Goal: Transaction & Acquisition: Purchase product/service

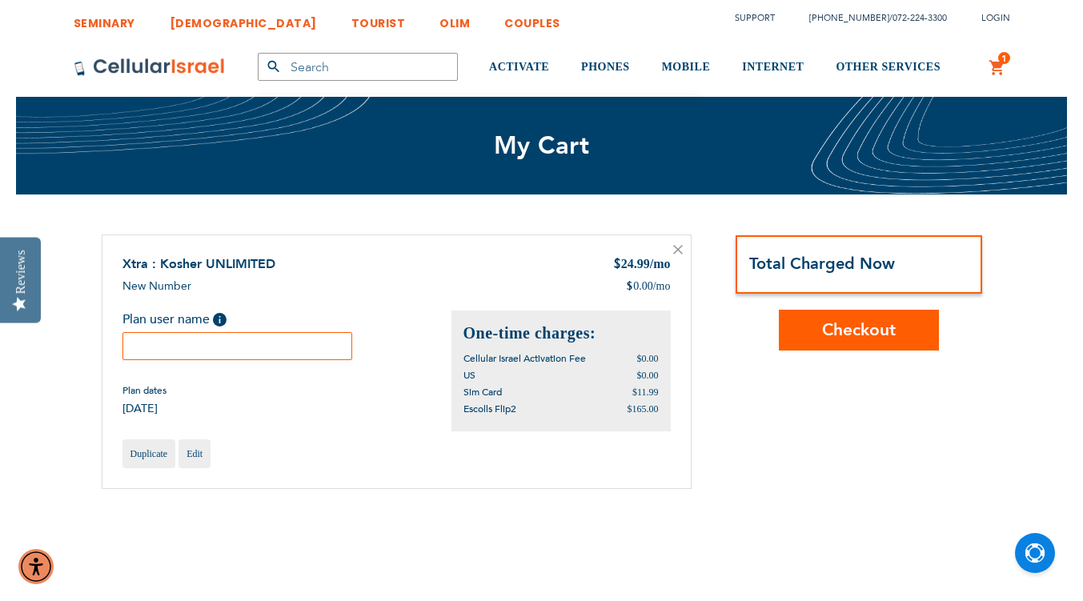
click at [287, 352] on input "text" at bounding box center [237, 346] width 230 height 28
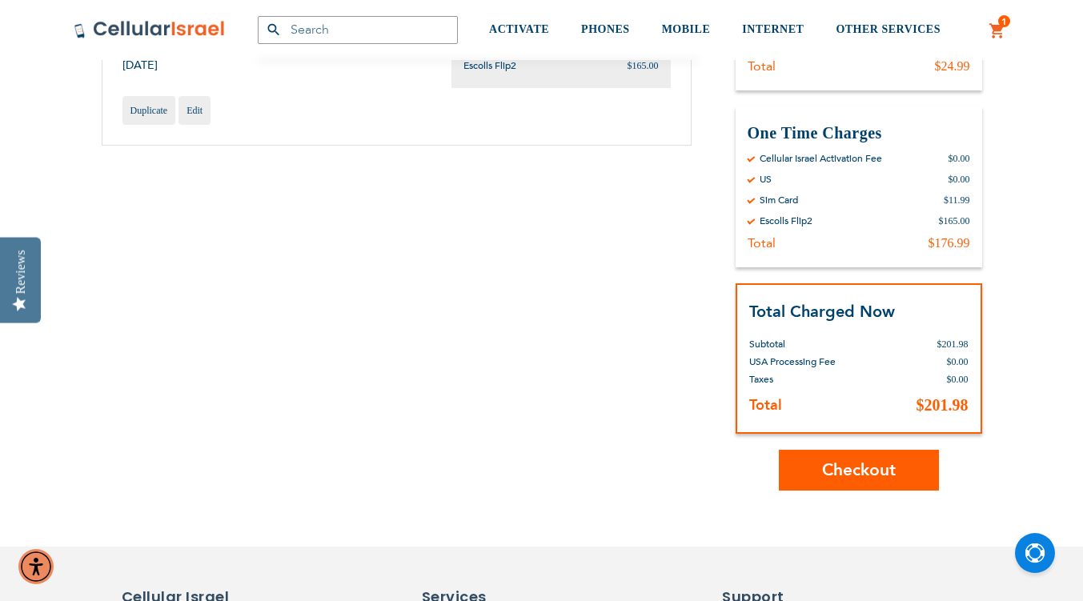
scroll to position [344, 0]
type input "Yosef Setareh"
click at [827, 474] on span "Checkout" at bounding box center [859, 469] width 74 height 23
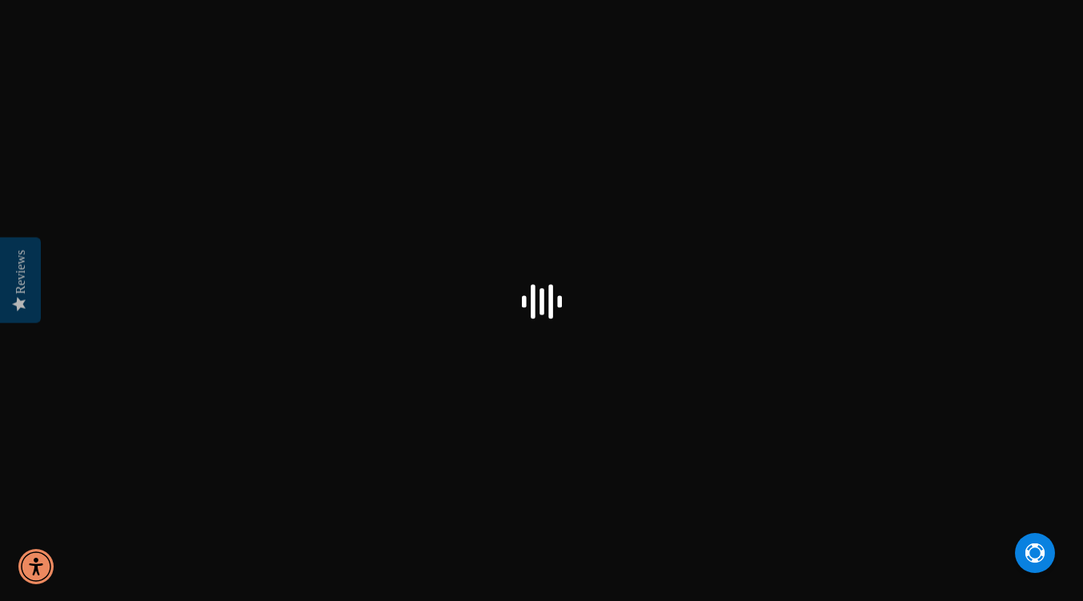
select select "US"
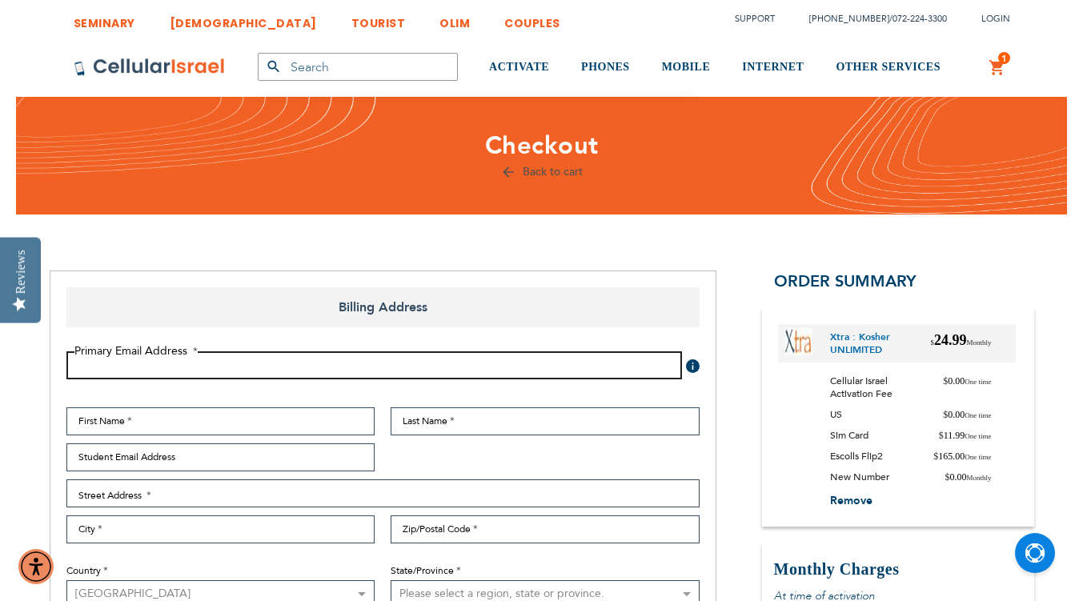
click at [506, 363] on input "Email Address" at bounding box center [373, 365] width 615 height 28
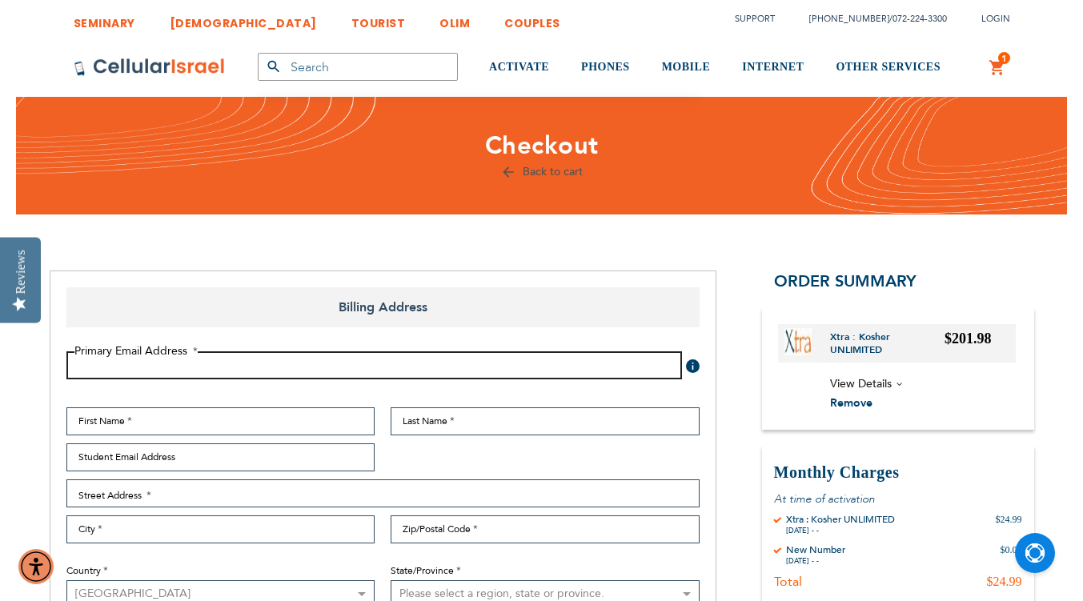
type input "[EMAIL_ADDRESS][DOMAIN_NAME]"
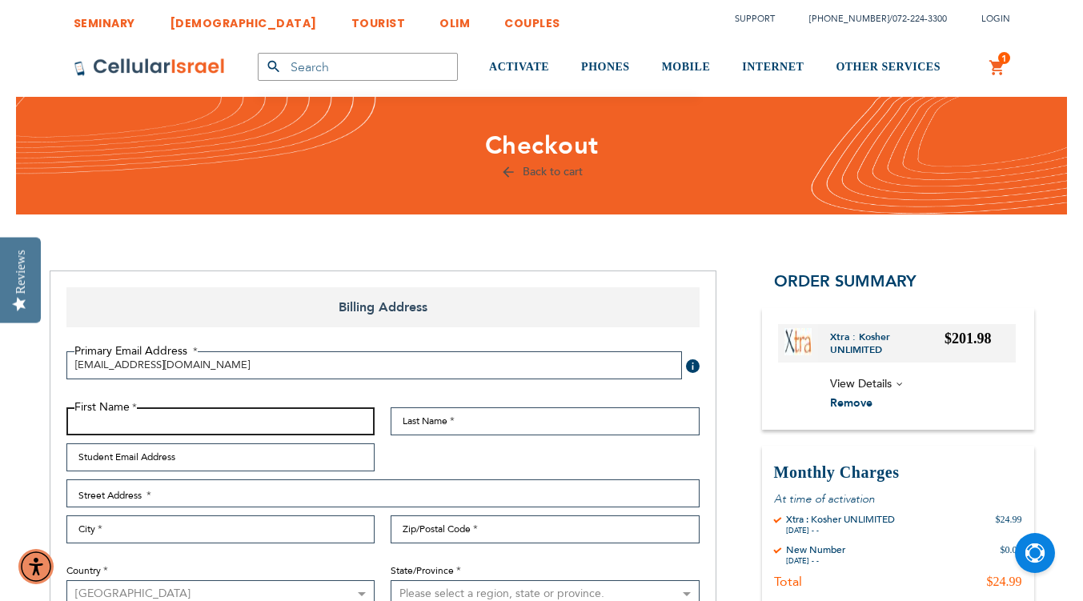
click at [154, 422] on input "First Name" at bounding box center [220, 421] width 309 height 28
type input "Limor"
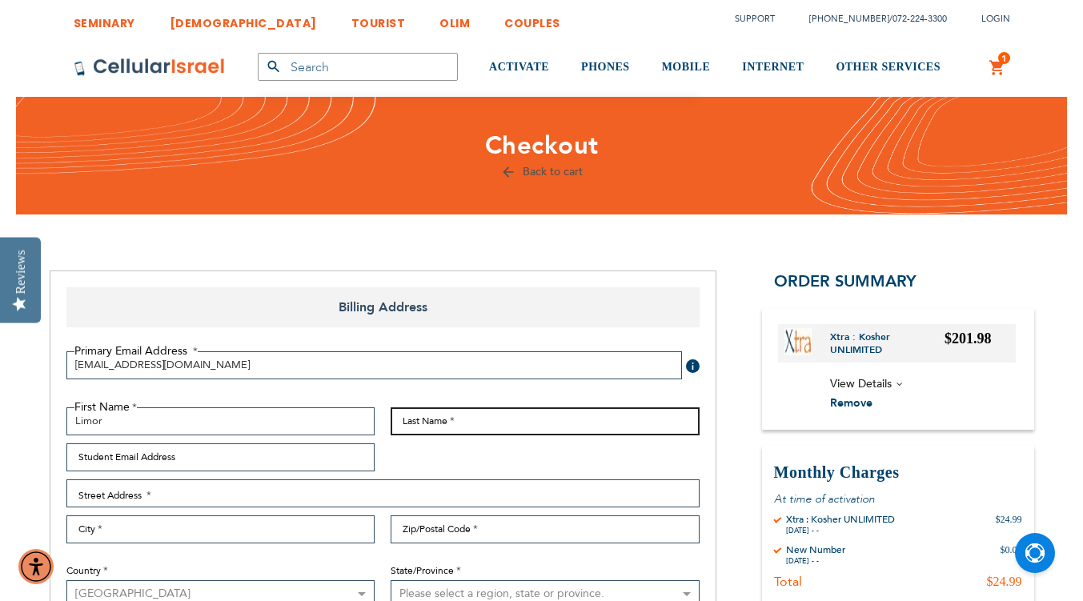
type input "Setarehshenas"
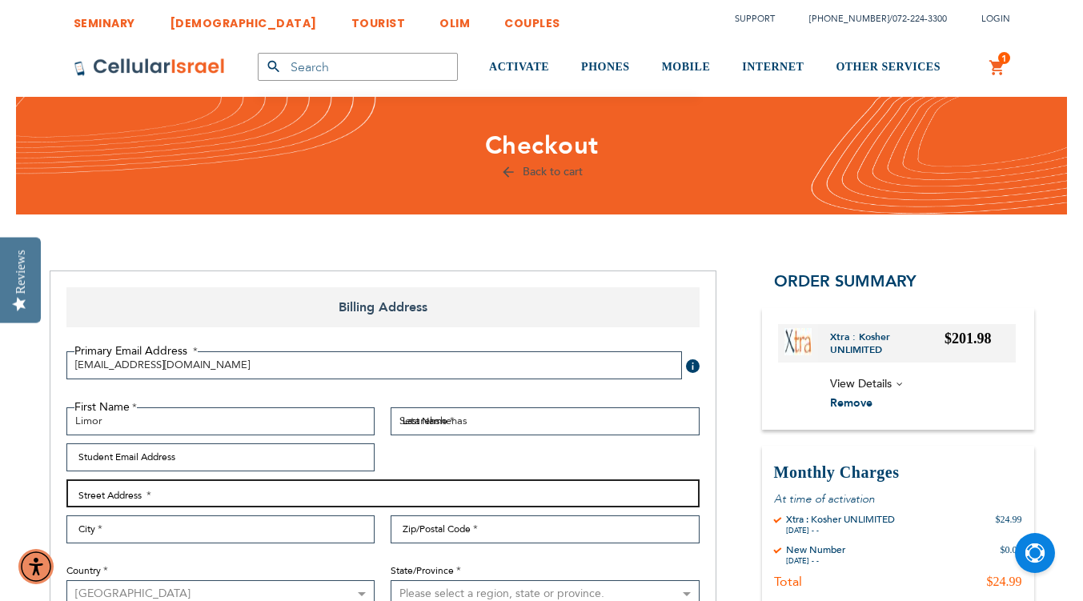
type input "[STREET_ADDRESS]"
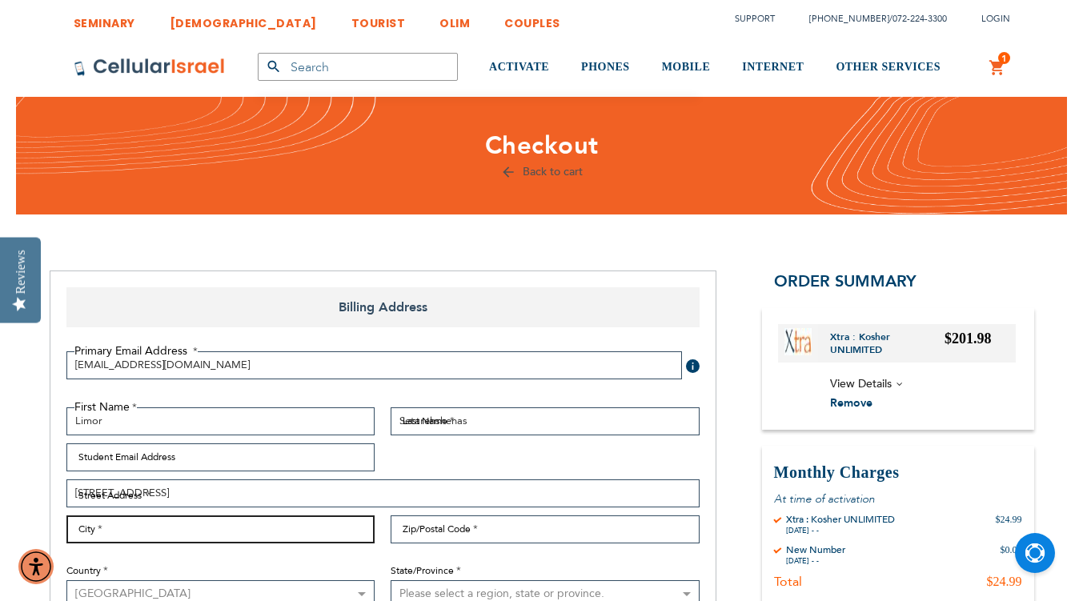
type input "[GEOGRAPHIC_DATA]"
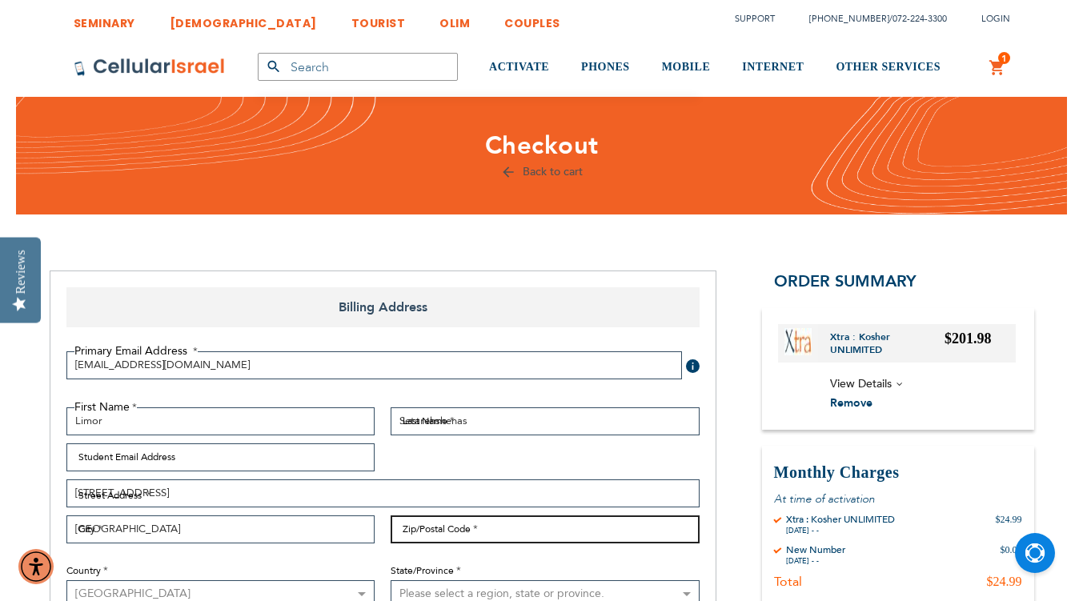
type input "11230"
select select "43"
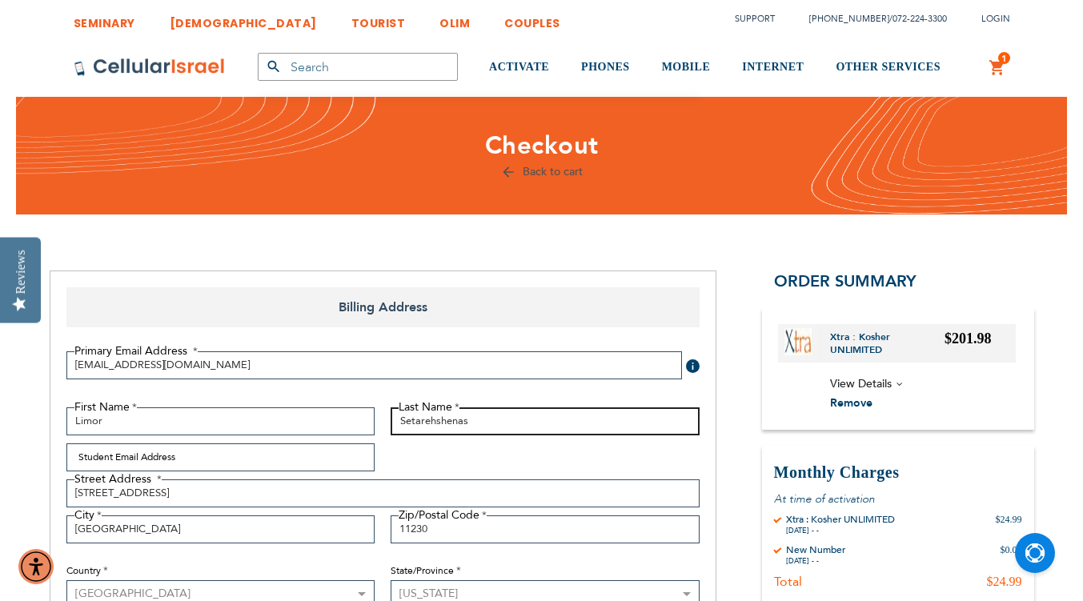
click at [482, 430] on input "Setarehshenas" at bounding box center [544, 421] width 309 height 28
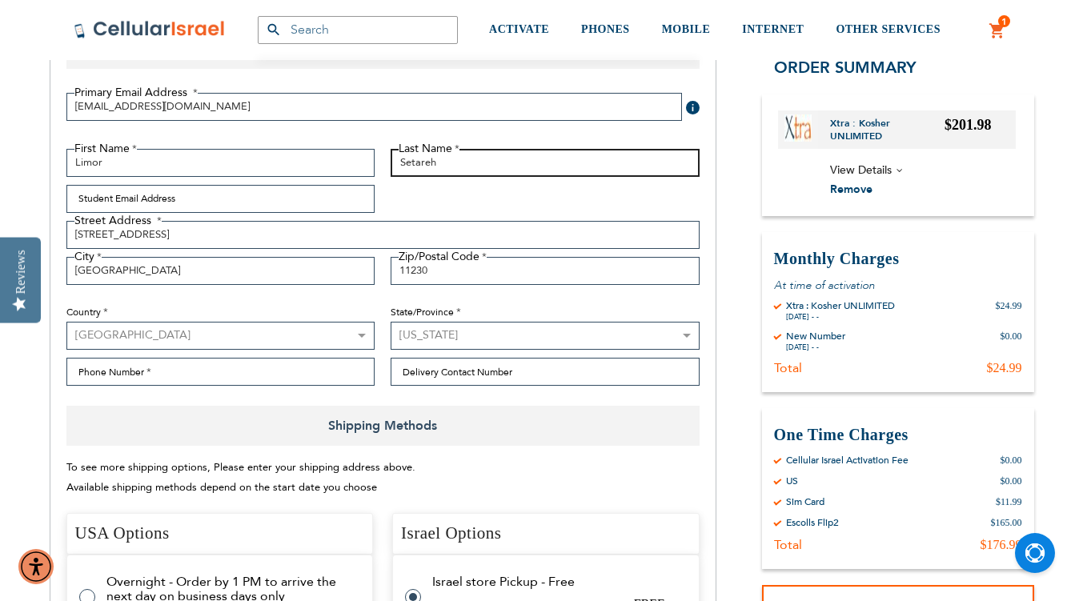
scroll to position [259, 0]
type input "Setareh"
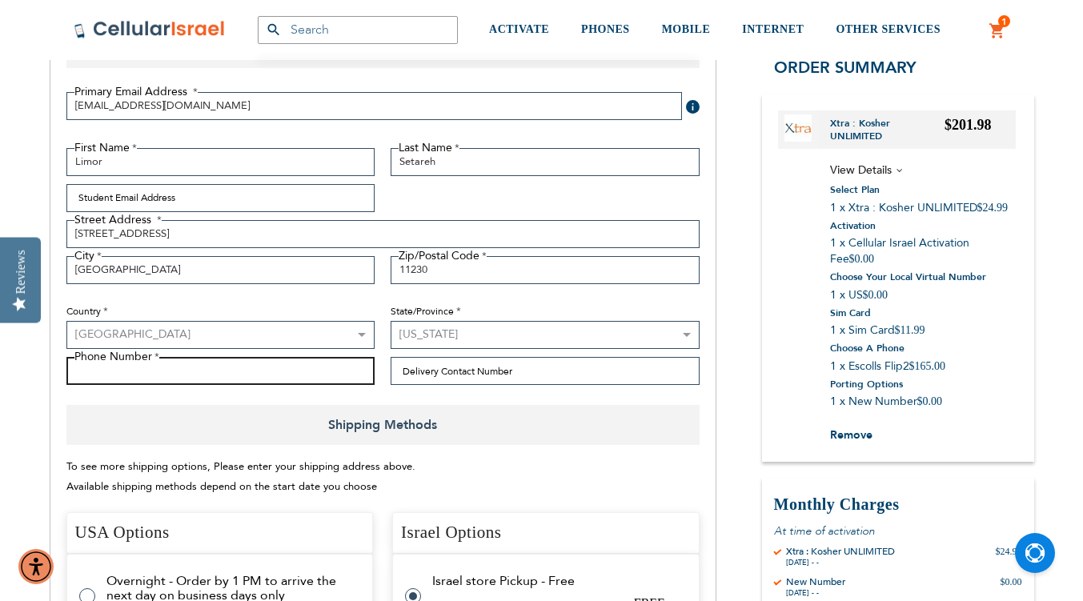
click at [204, 382] on input "Phone Number" at bounding box center [220, 371] width 309 height 28
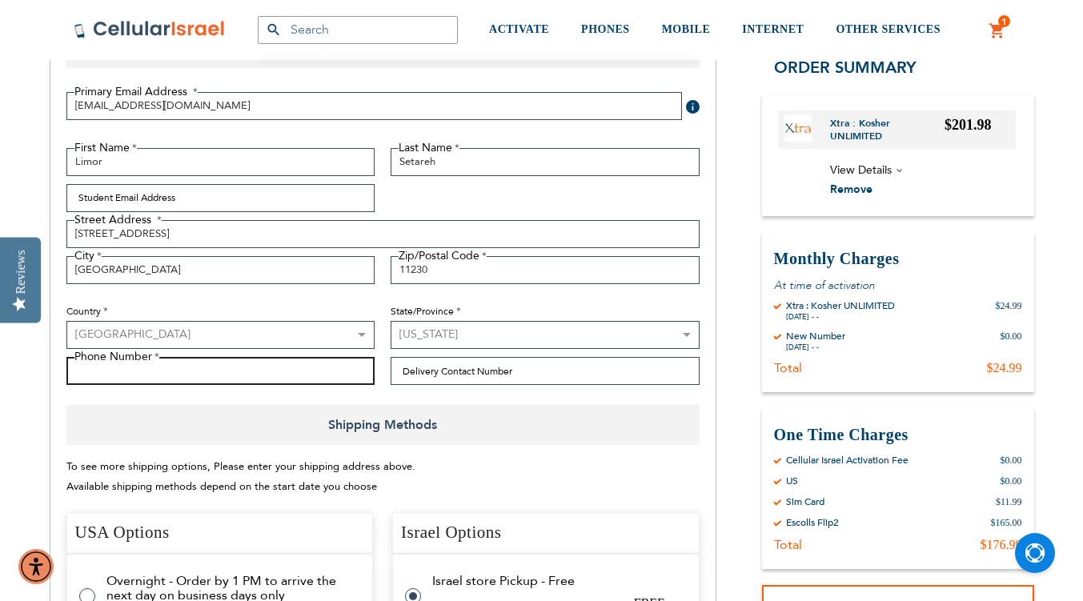
type input "[PHONE_NUMBER]"
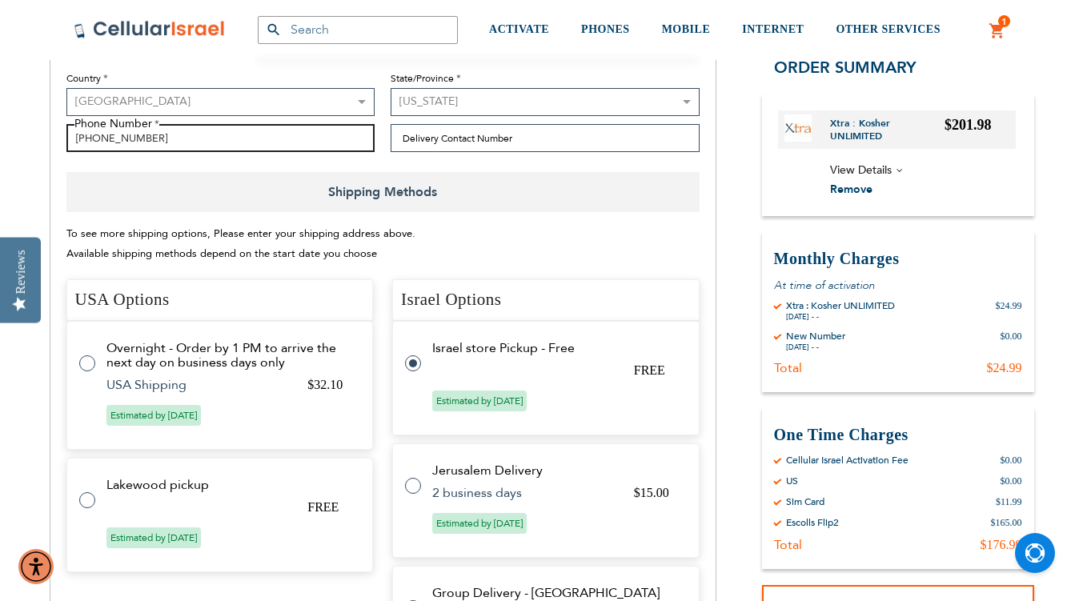
scroll to position [493, 0]
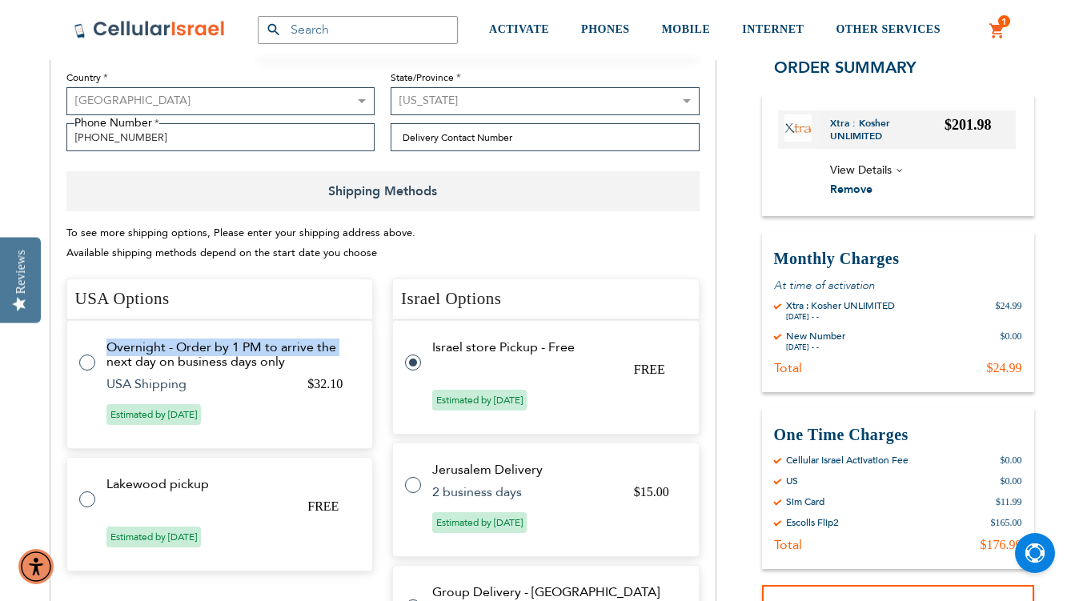
drag, startPoint x: 79, startPoint y: 371, endPoint x: 85, endPoint y: 354, distance: 17.7
click at [85, 354] on tr "Overnight - Order by 1 PM to arrive the next day on business days only $32.10 U…" at bounding box center [219, 384] width 307 height 129
radio input "true"
radio input "false"
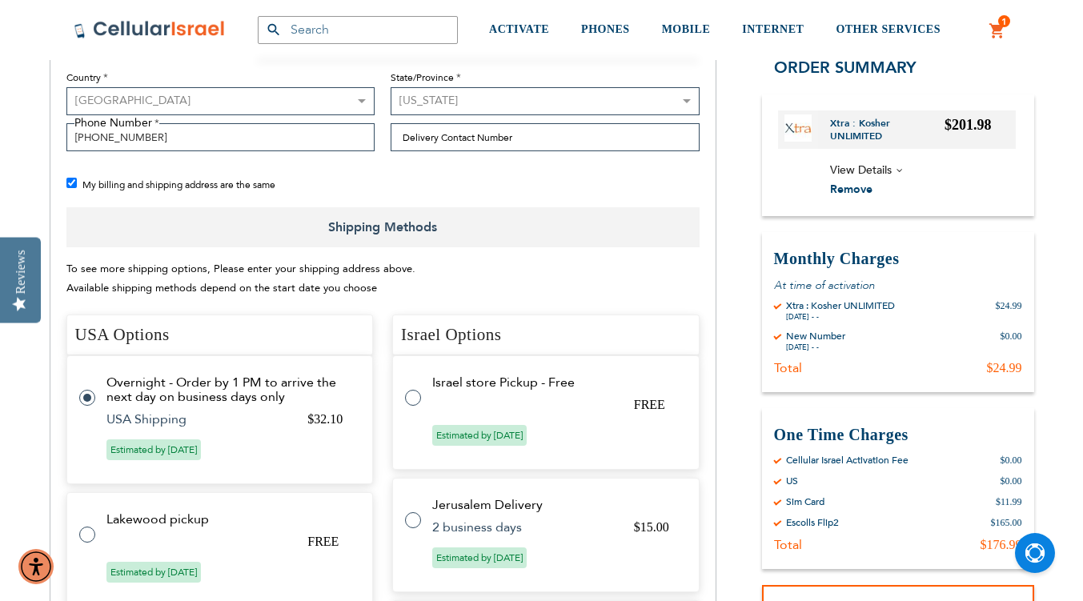
click at [85, 354] on h4 "USA Options" at bounding box center [219, 335] width 307 height 42
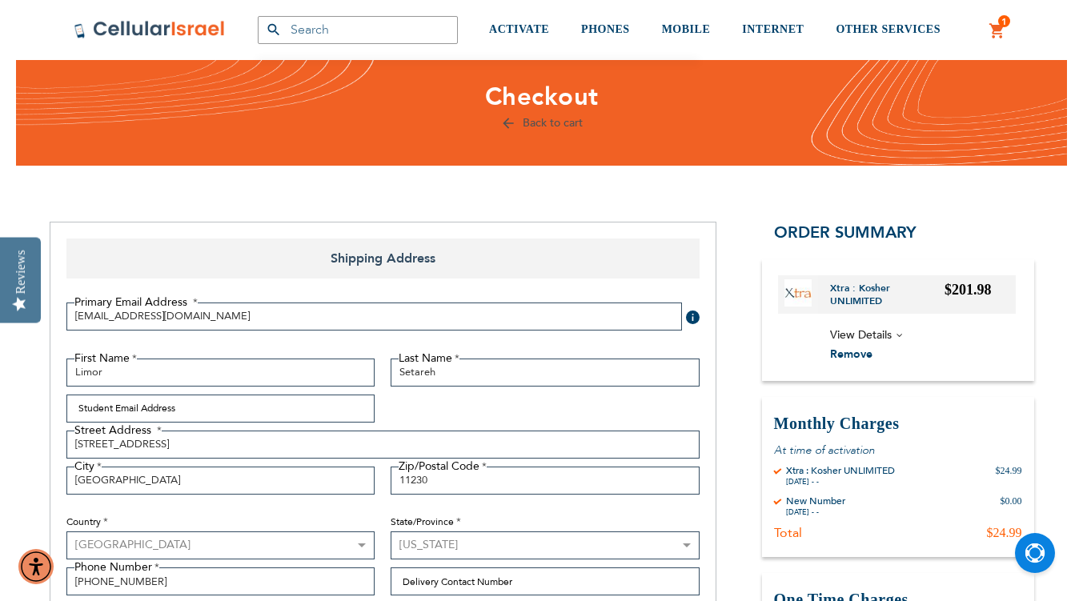
scroll to position [48, 0]
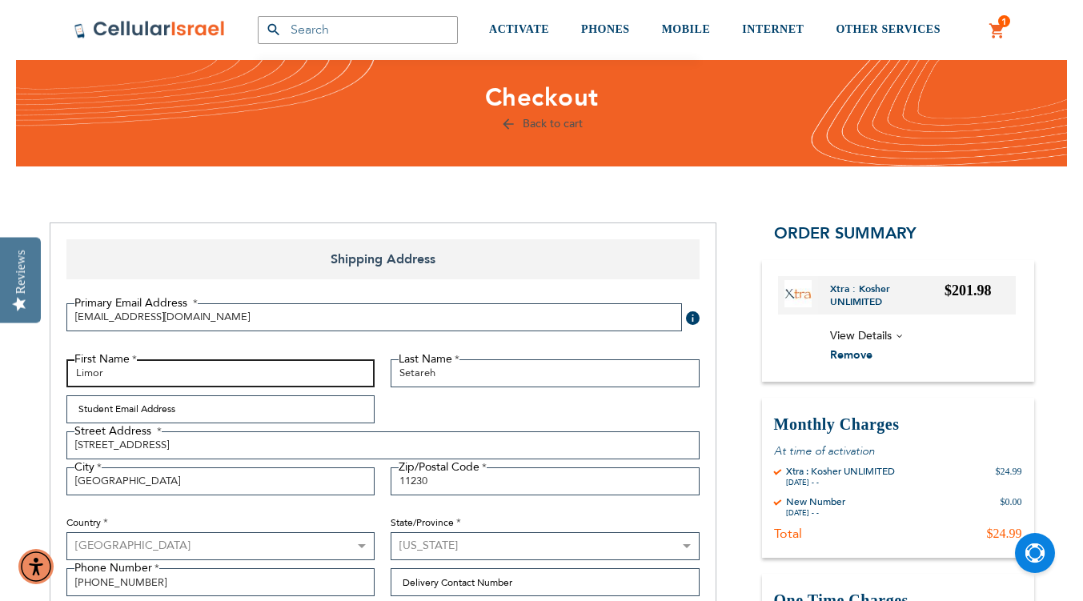
click at [134, 384] on input "Limor" at bounding box center [220, 373] width 309 height 28
type input "L"
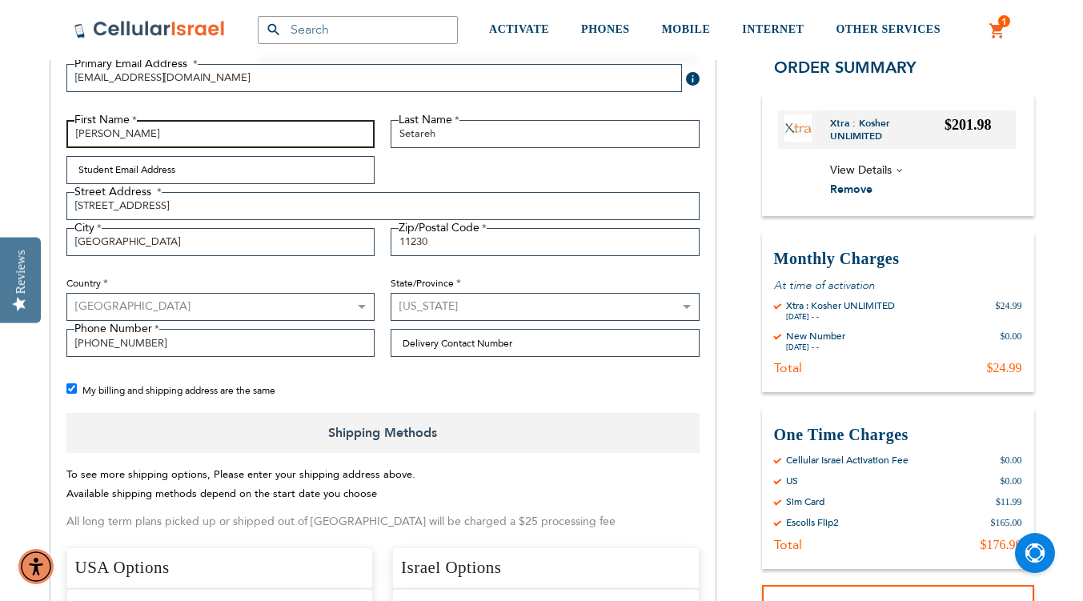
scroll to position [288, 0]
type input "[PERSON_NAME]"
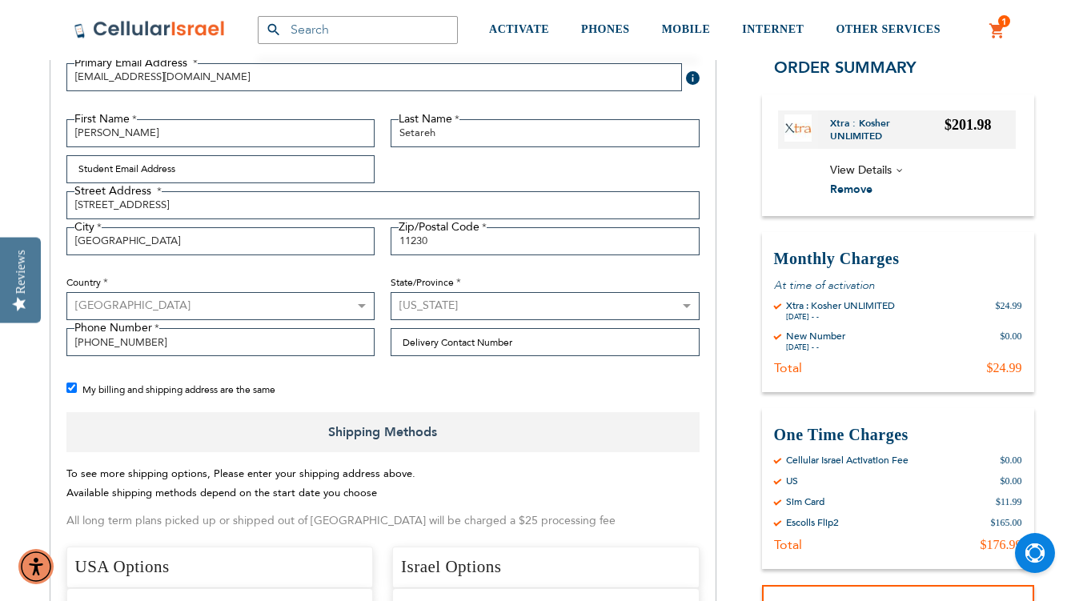
click at [67, 386] on input "My billing and shipping address are the same" at bounding box center [71, 387] width 10 height 10
checkbox input "false"
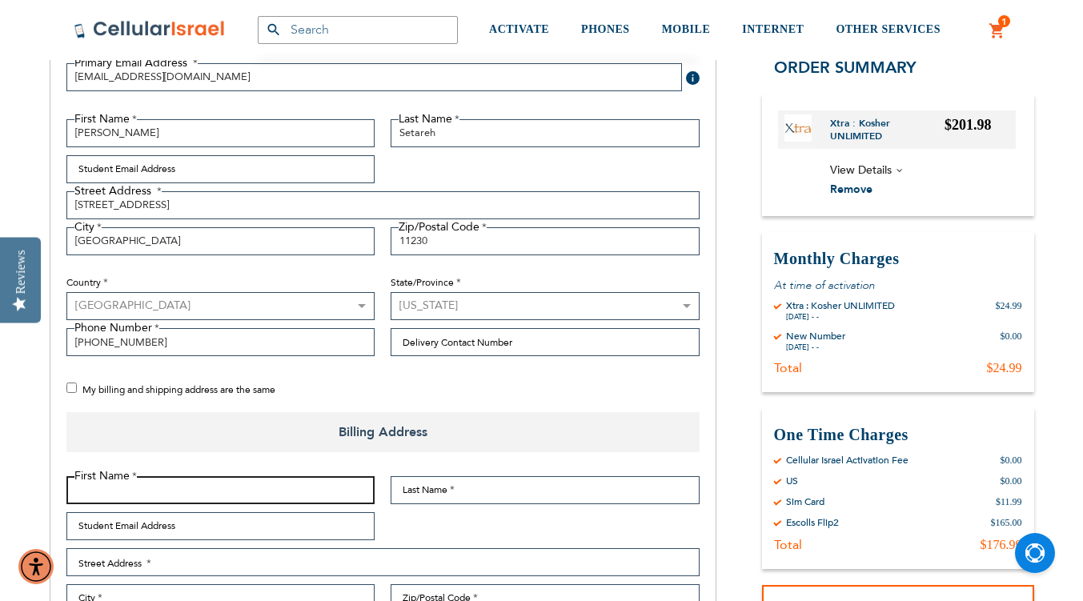
click at [178, 495] on input "First Name" at bounding box center [220, 490] width 309 height 28
type input "Limor"
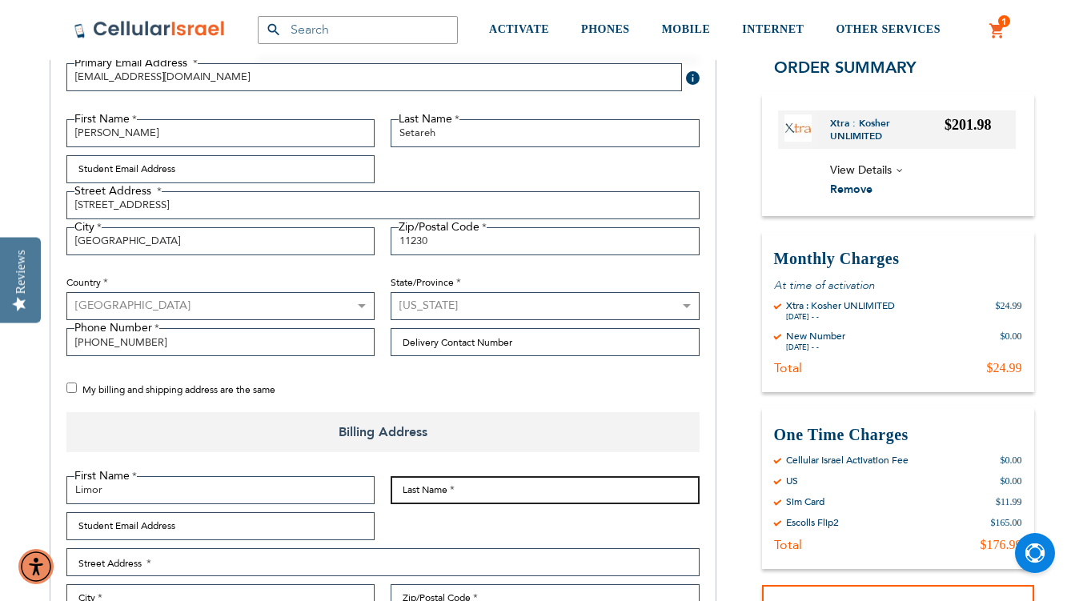
type input "Setarehshenas"
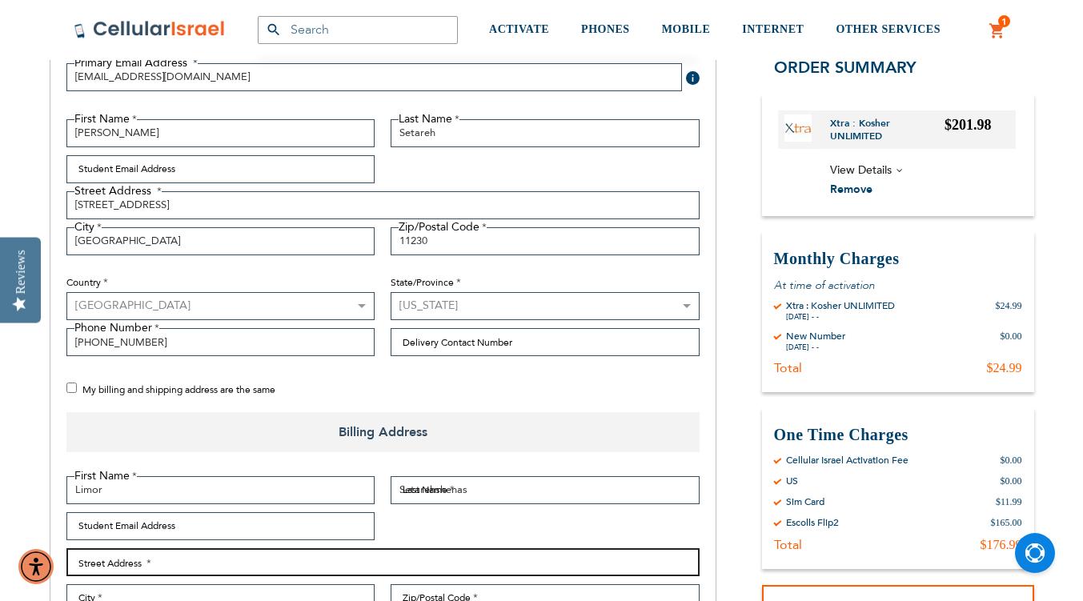
type input "[STREET_ADDRESS]"
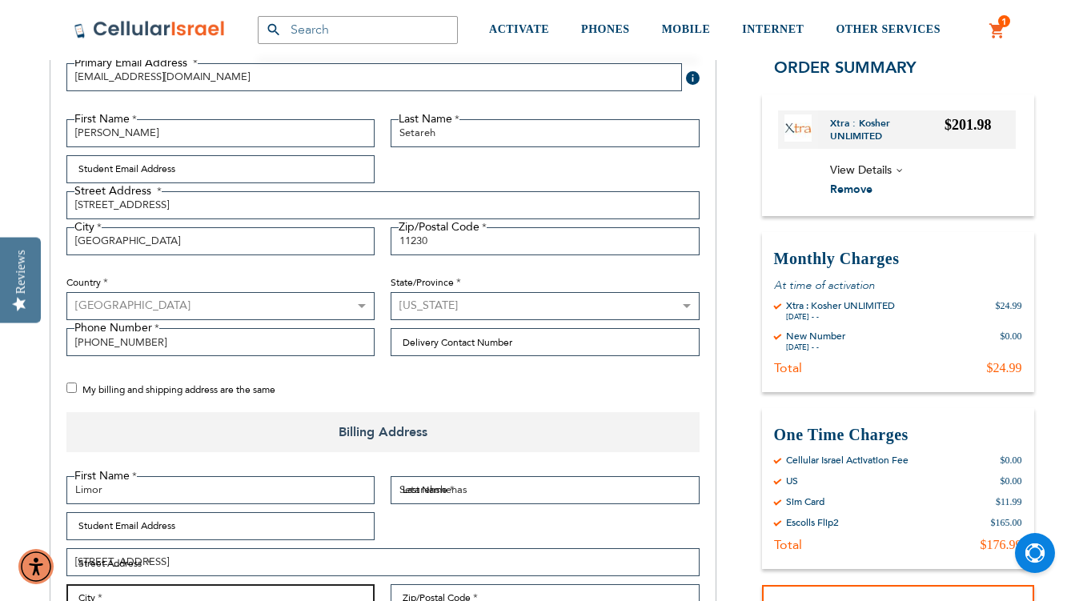
type input "[GEOGRAPHIC_DATA]"
type input "11230"
select select "43"
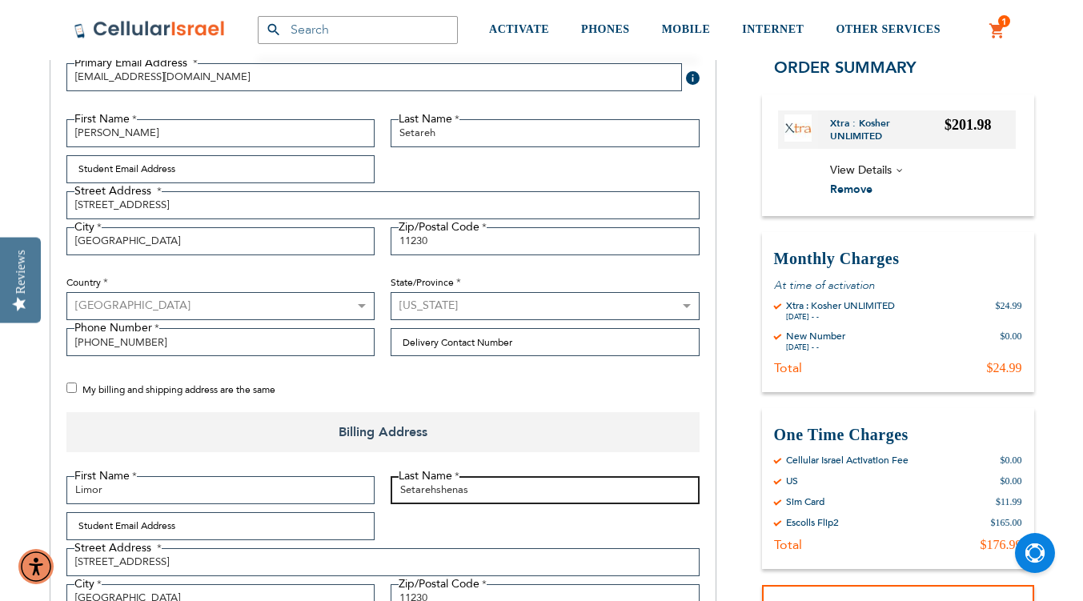
click at [469, 489] on input "Setarehshenas" at bounding box center [544, 490] width 309 height 28
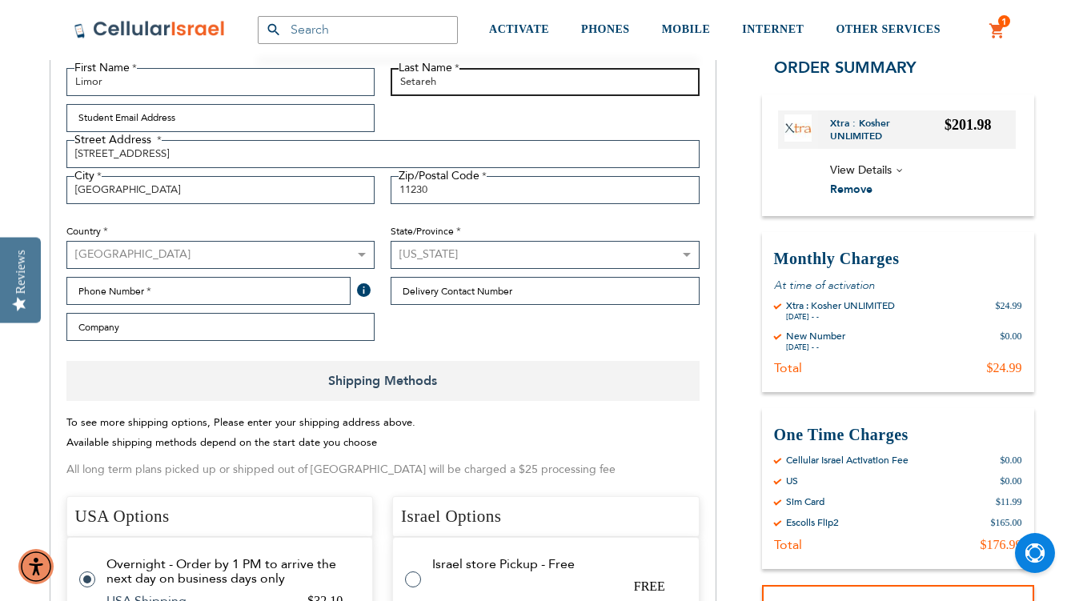
scroll to position [695, 0]
type input "Setareh"
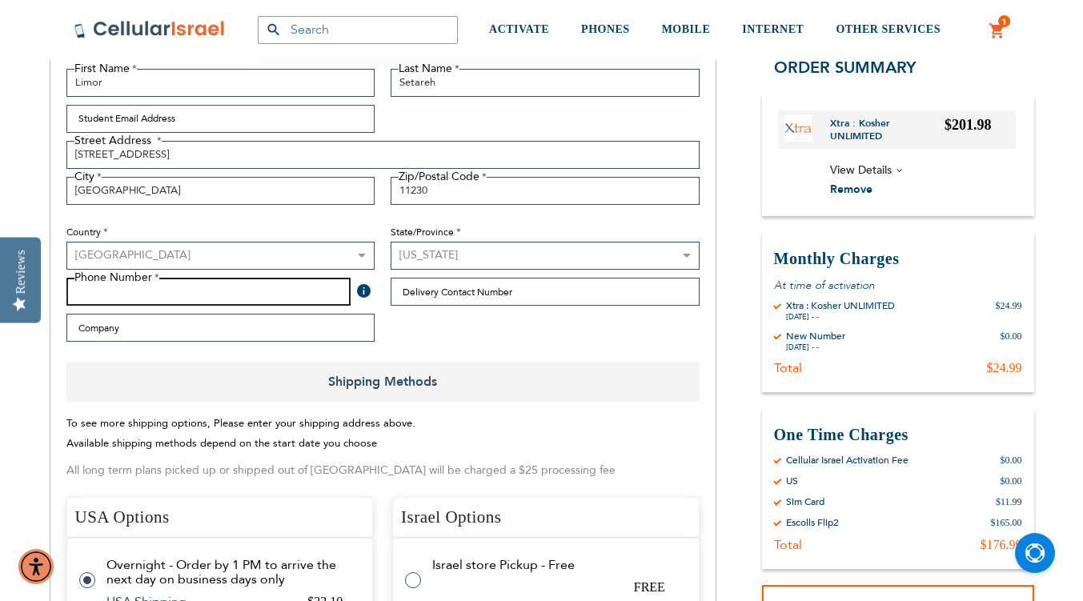
click at [229, 290] on input "Phone Number" at bounding box center [208, 292] width 285 height 28
type input "[PHONE_NUMBER]"
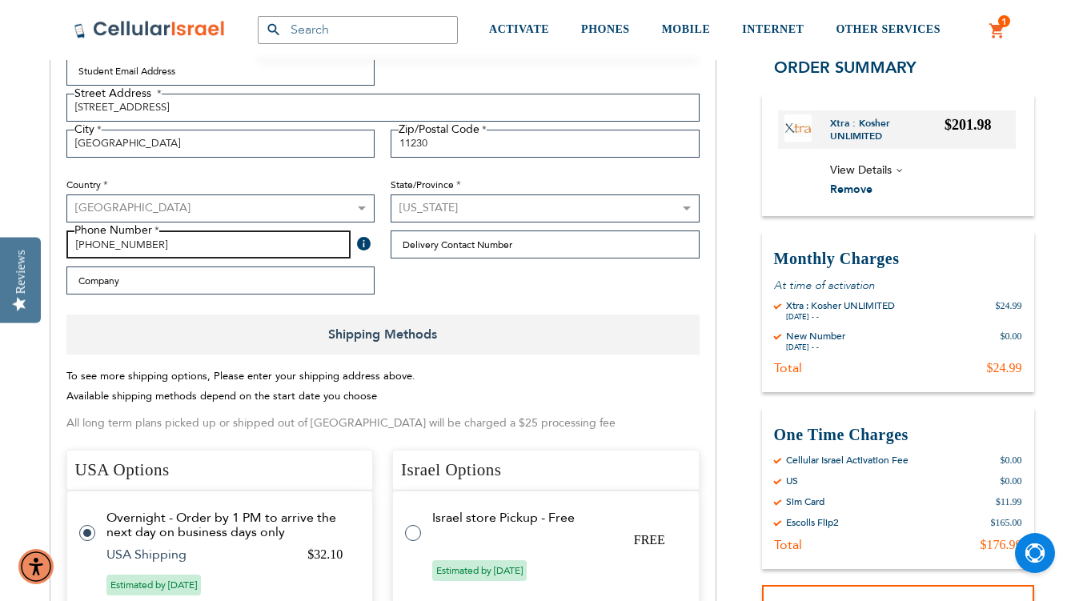
scroll to position [743, 0]
click at [366, 242] on span at bounding box center [364, 243] width 14 height 14
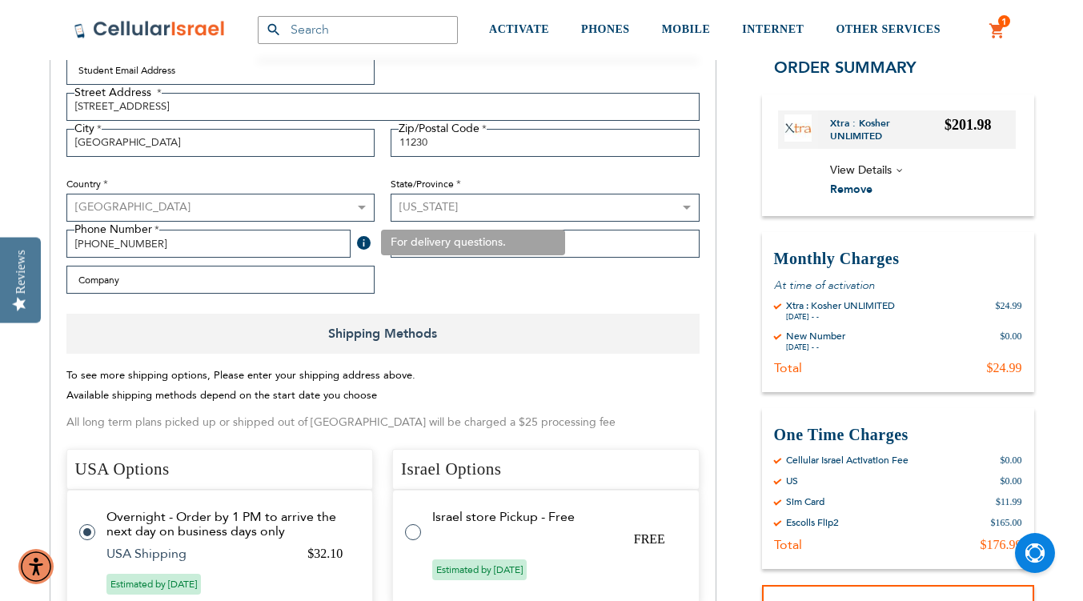
click at [366, 242] on span at bounding box center [364, 243] width 14 height 14
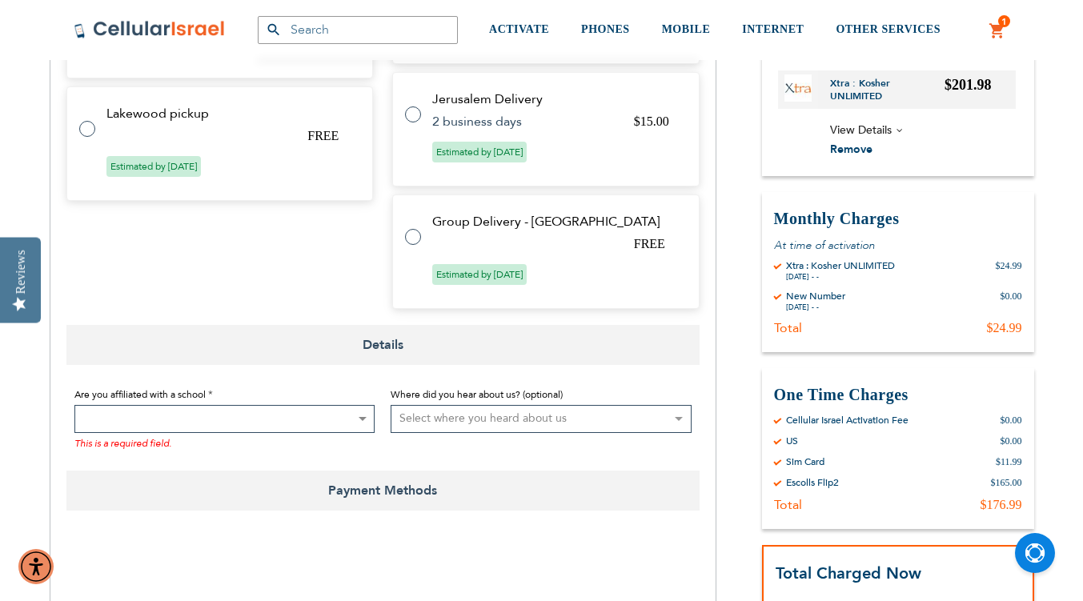
scroll to position [1299, 0]
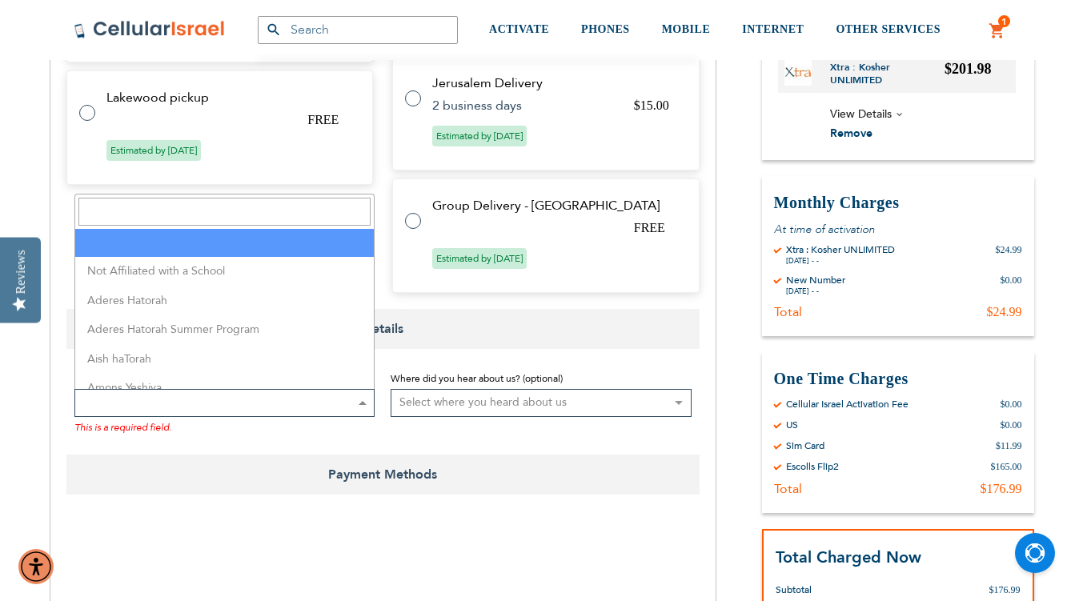
click at [310, 398] on span at bounding box center [224, 403] width 301 height 28
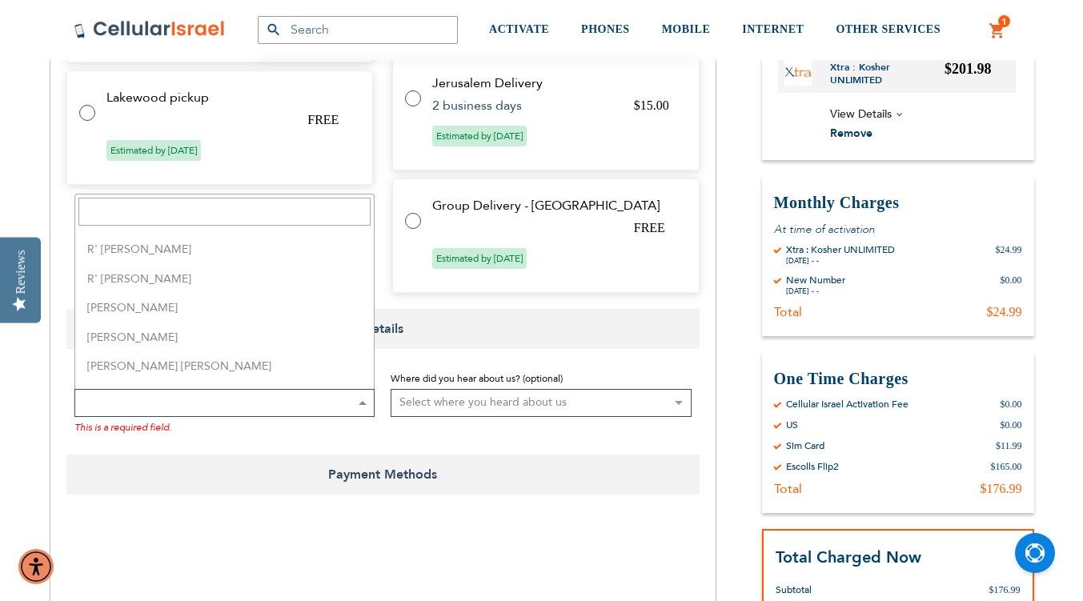
scroll to position [3501, 0]
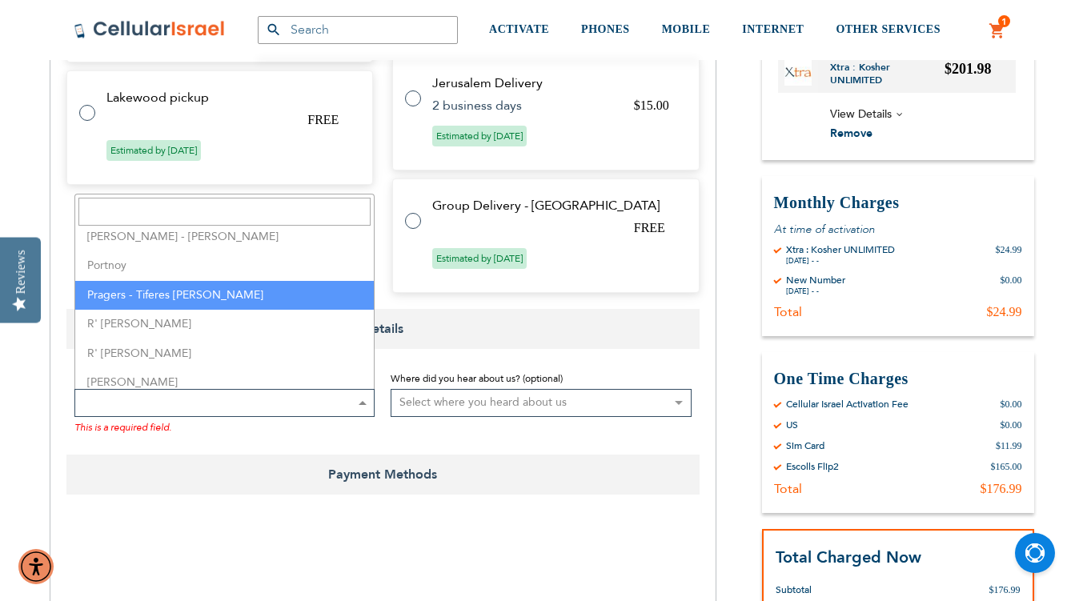
select select "141"
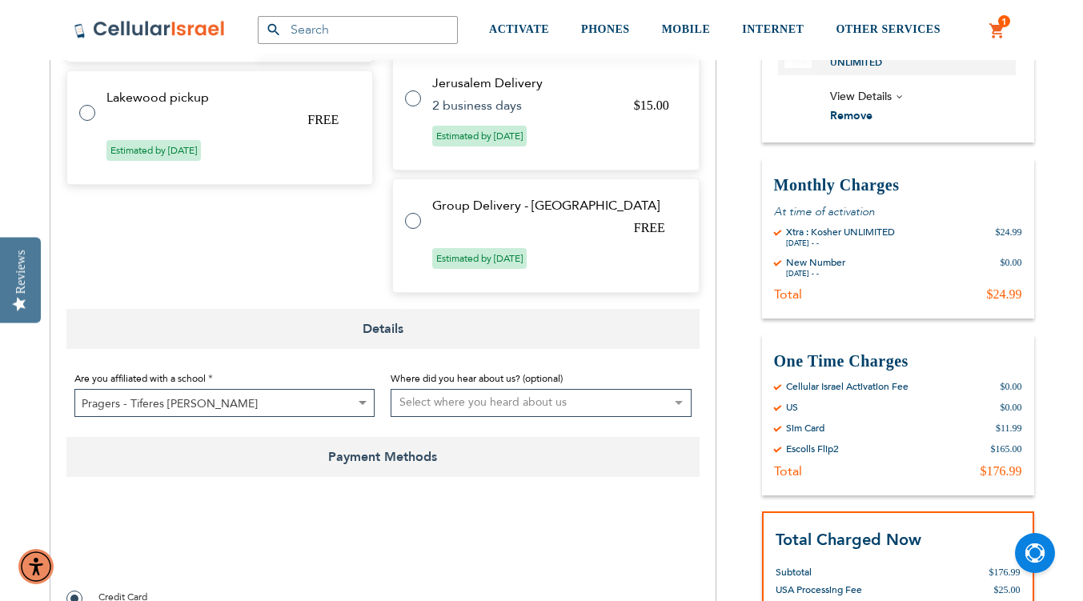
click at [548, 400] on select "Select where you heard about us Existing Customer Friend Other School/Group BP …" at bounding box center [540, 403] width 301 height 28
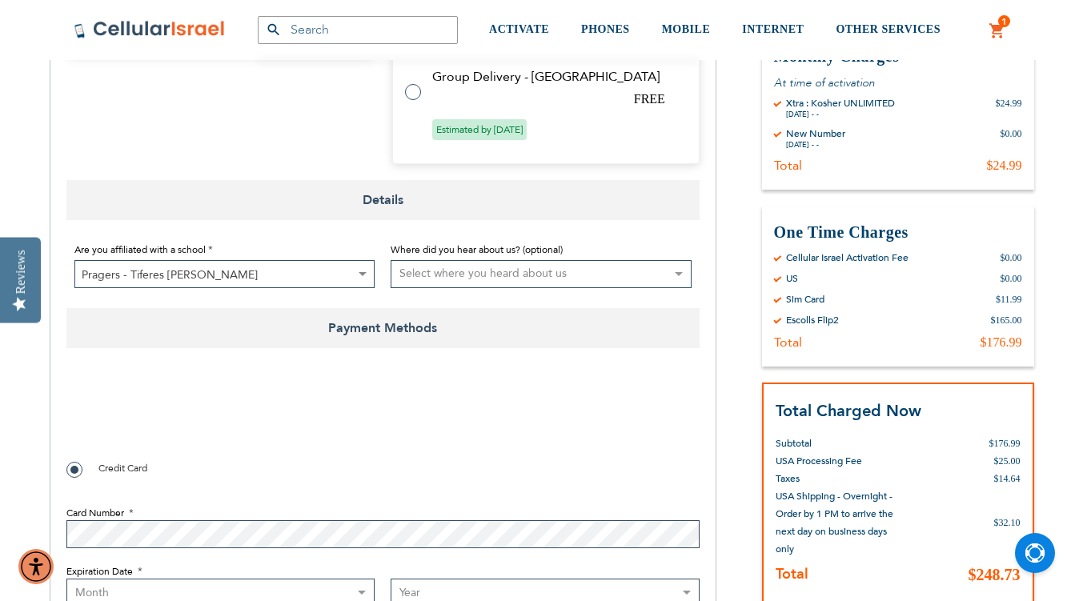
scroll to position [1429, 0]
checkbox input "true"
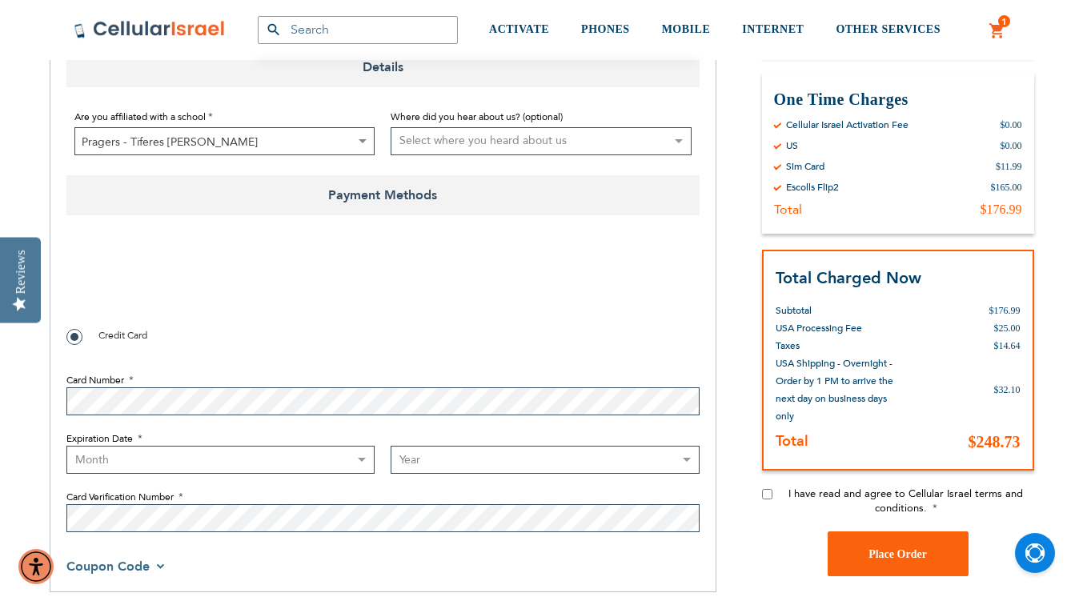
scroll to position [1562, 0]
click at [107, 457] on select "Month [DATE] - [DATE] - [DATE] - [DATE] - [DATE] - [DATE] - [DATE] - [DATE] - […" at bounding box center [220, 459] width 309 height 28
select select "2"
click at [66, 446] on select "Month [DATE] - [DATE] - [DATE] - [DATE] - [DATE] - [DATE] - [DATE] - [DATE] - […" at bounding box center [220, 459] width 309 height 28
click at [448, 466] on select "Year [DATE] 2026 2027 2028 2029 2030 2031 2032 2033 2034 2035 2036 2037 2038 20…" at bounding box center [544, 459] width 309 height 28
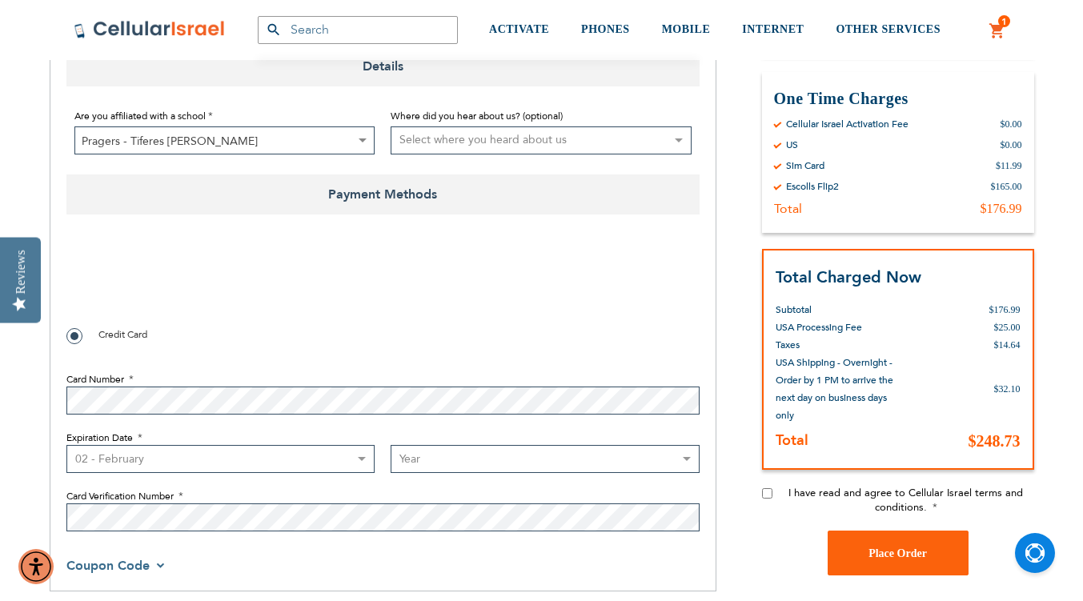
select select "2030"
click at [390, 446] on select "Year [DATE] 2026 2027 2028 2029 2030 2031 2032 2033 2034 2035 2036 2037 2038 20…" at bounding box center [544, 459] width 309 height 28
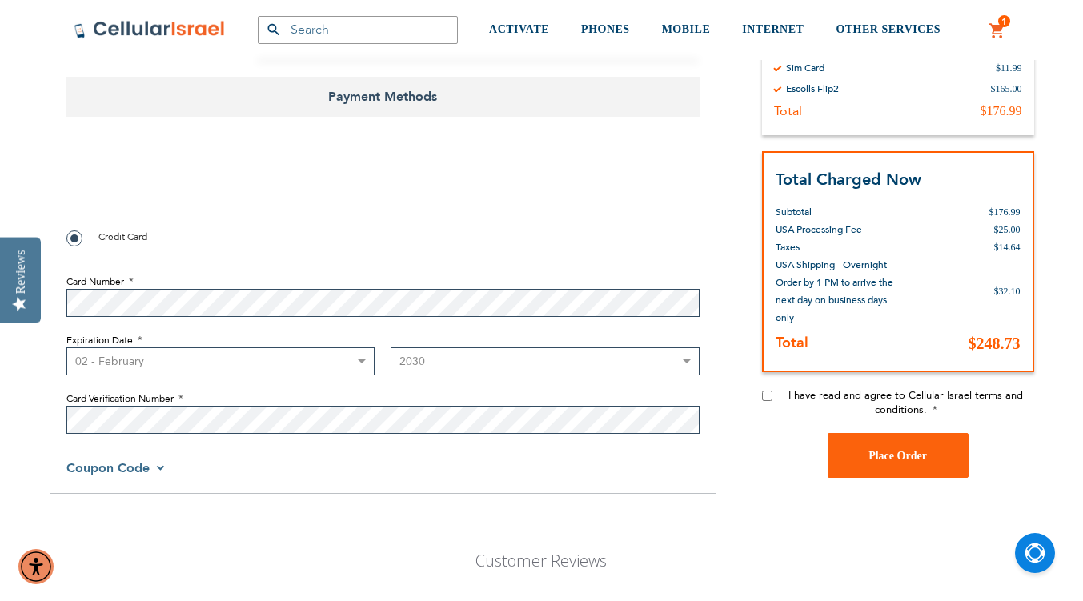
scroll to position [1710, 0]
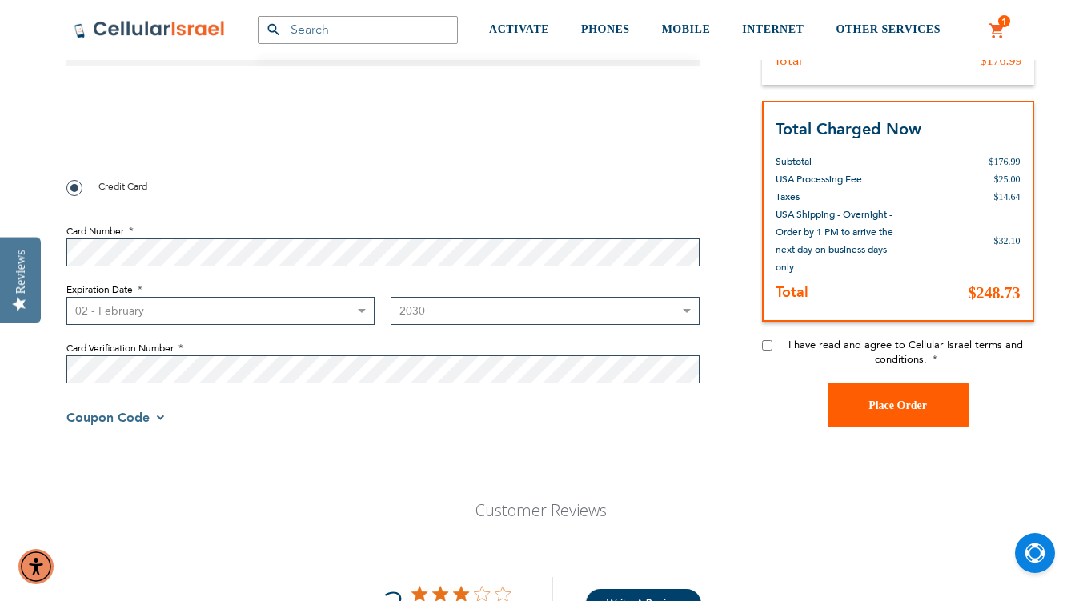
click at [886, 409] on span "Place Order" at bounding box center [897, 405] width 58 height 12
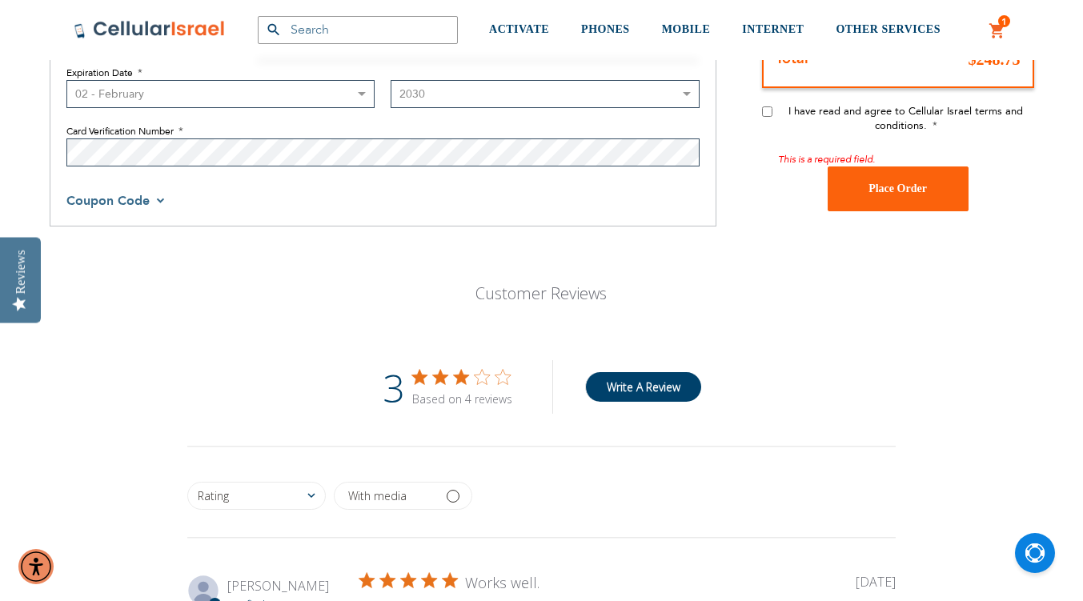
scroll to position [1931, 0]
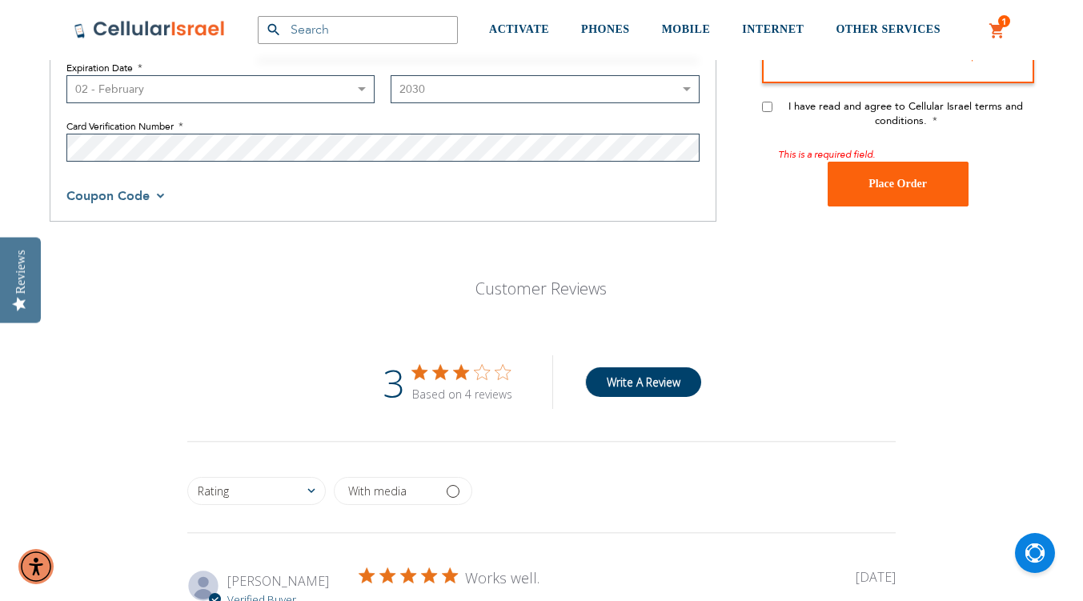
click at [767, 104] on input "I have read and agree to Cellular Israel terms and conditions." at bounding box center [767, 107] width 10 height 10
checkbox input "true"
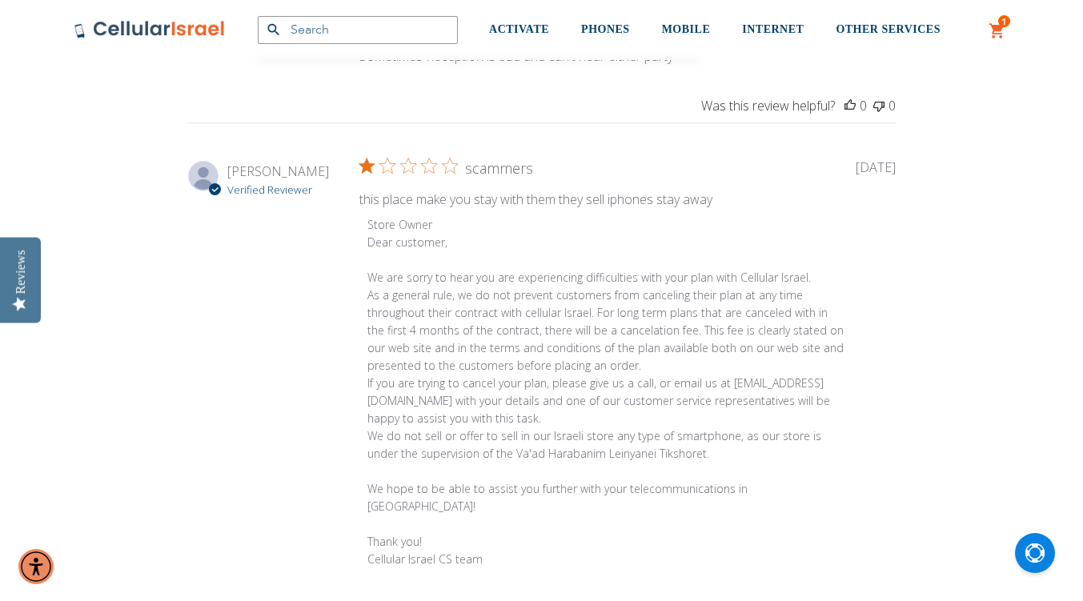
scroll to position [1549, 0]
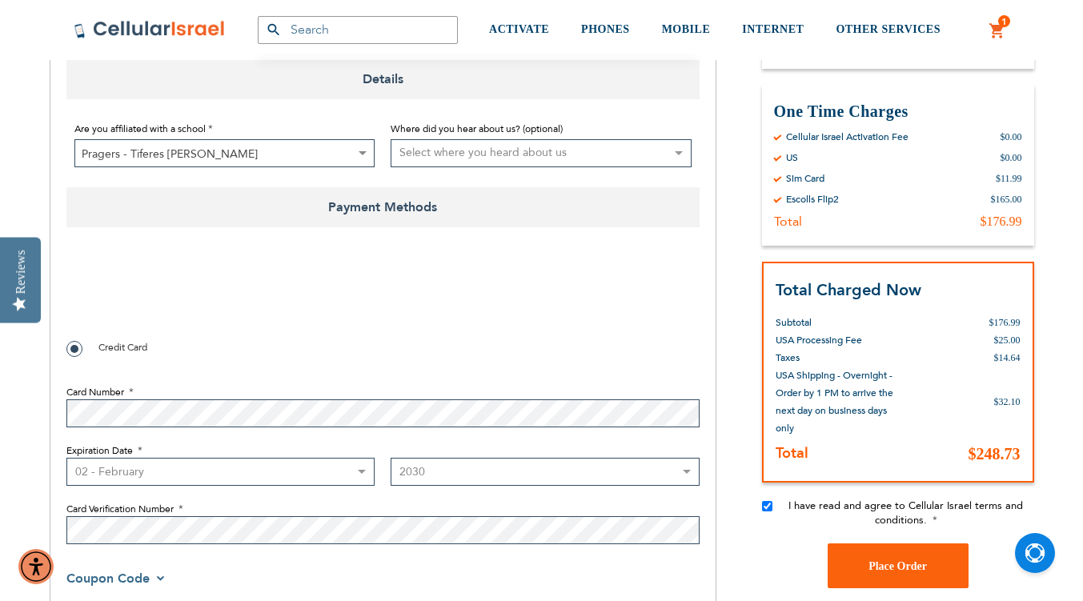
checkbox input "true"
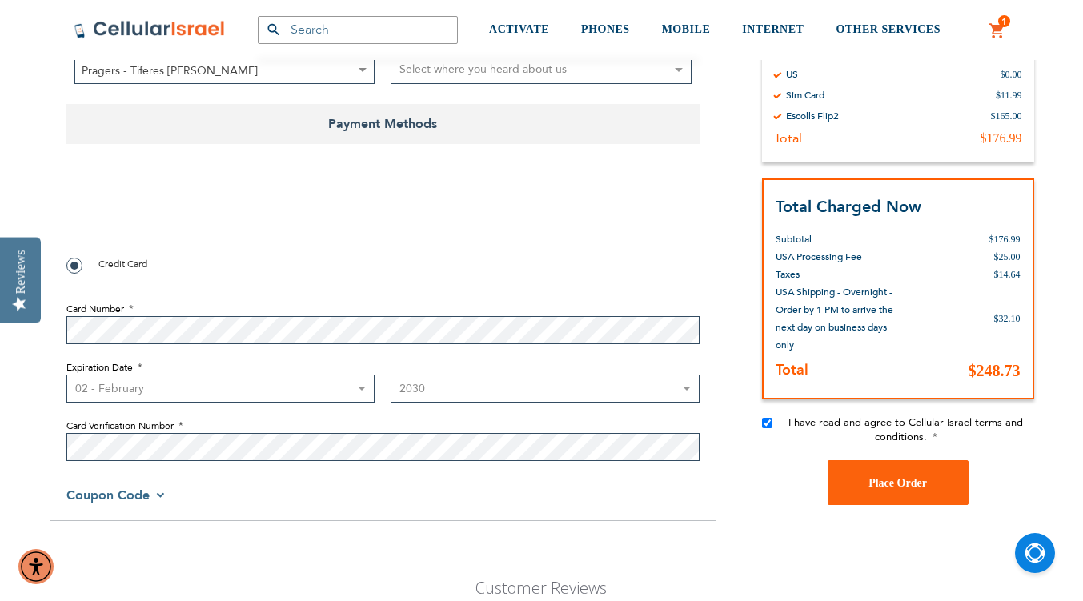
scroll to position [1630, 0]
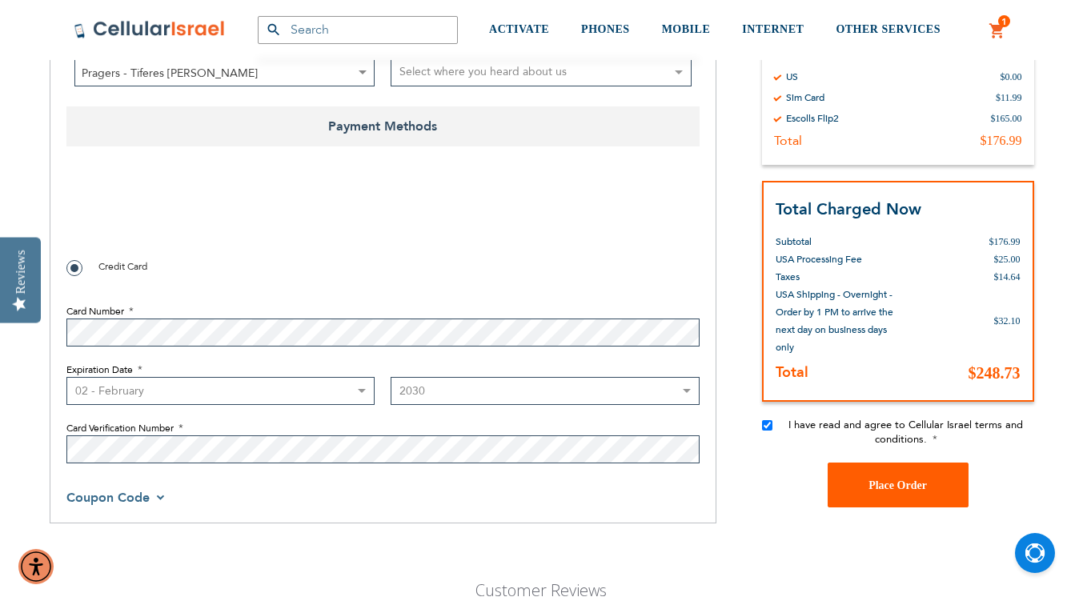
click at [897, 488] on span "Place Order" at bounding box center [897, 485] width 58 height 12
